Goal: Transaction & Acquisition: Purchase product/service

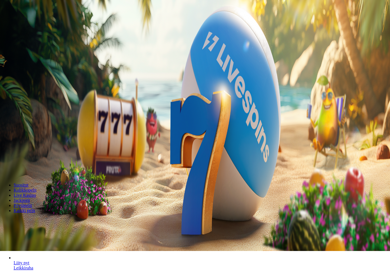
click at [28, 67] on label "50 €" at bounding box center [24, 69] width 8 height 5
type input "**"
click at [32, 106] on button "Talleta ja pelaa" at bounding box center [17, 109] width 30 height 6
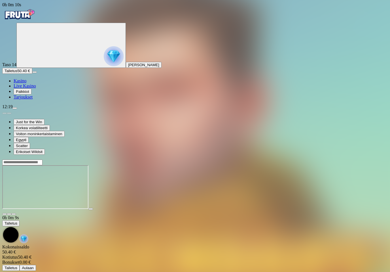
click at [14, 214] on span "fullscreen icon" at bounding box center [14, 214] width 0 height 0
click at [42, 50] on icon "Primary" at bounding box center [61, 45] width 85 height 43
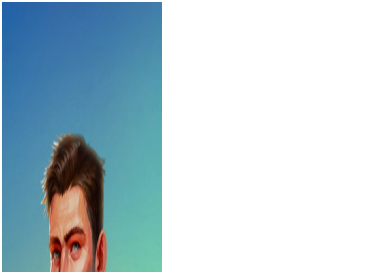
scroll to position [39, 0]
